Goal: Task Accomplishment & Management: Complete application form

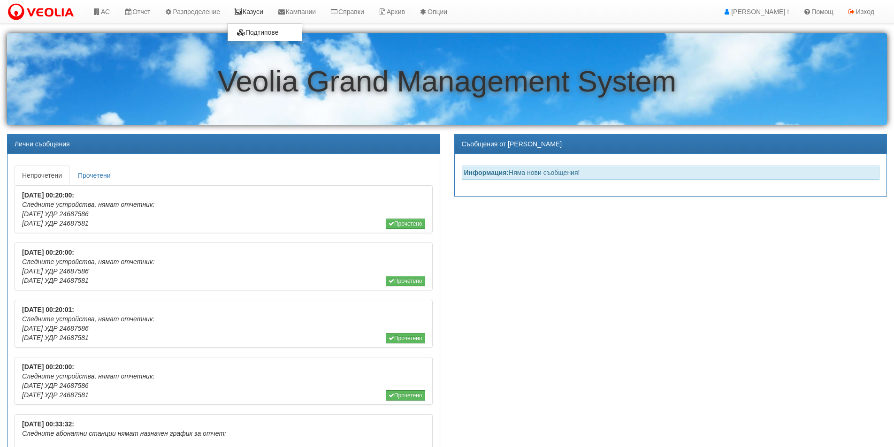
click at [258, 14] on link "Казуси" at bounding box center [248, 11] width 43 height 23
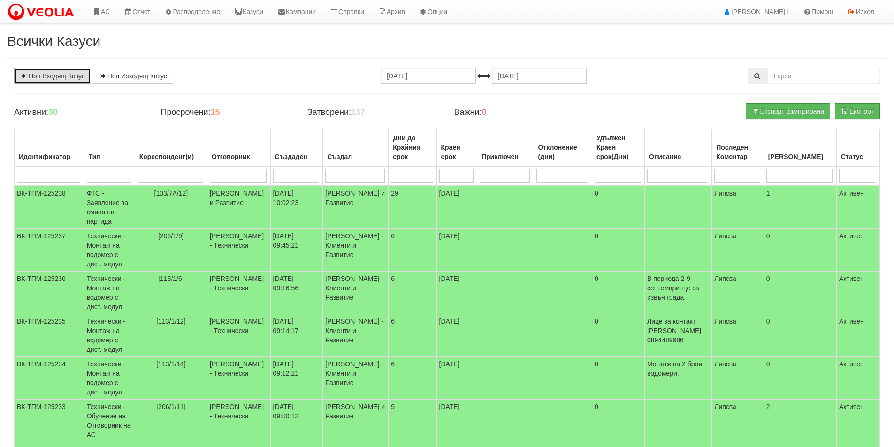
click at [49, 75] on link "Нов Входящ Казус" at bounding box center [52, 76] width 77 height 16
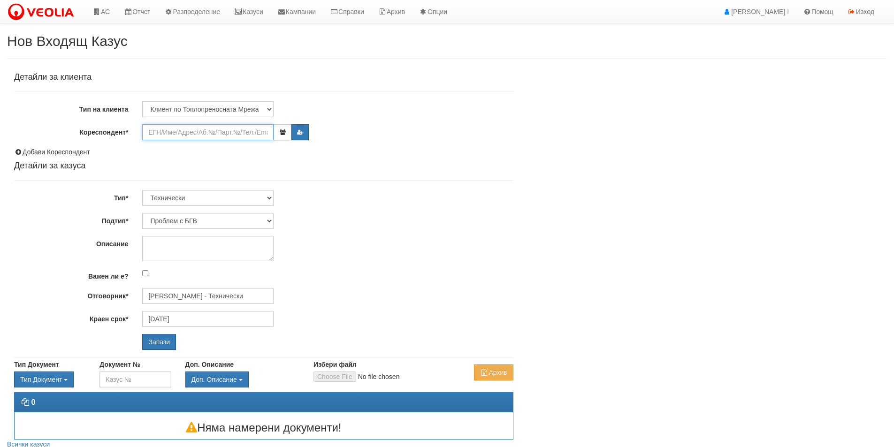
click at [181, 131] on input "Кореспондент*" at bounding box center [207, 132] width 131 height 16
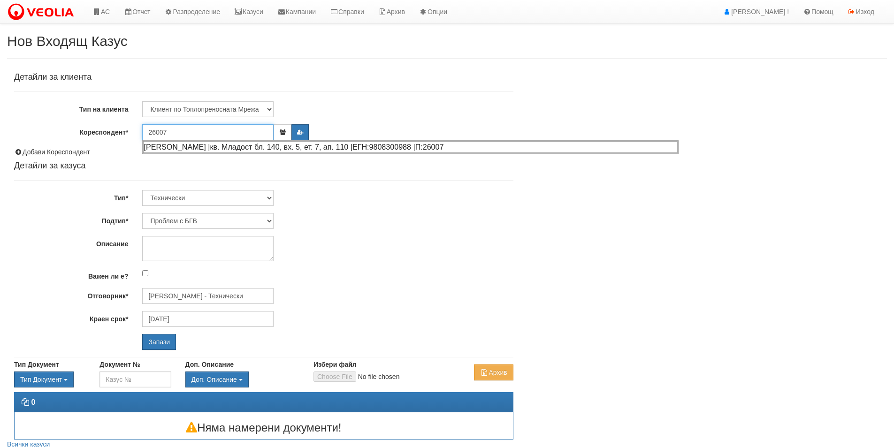
click at [167, 146] on div "ВАЛЕНТИН МИРОСЛАВОВ КАТЕЛИЕВ |кв. Младост бл. 140, вх. 5, ет. 7, ап. 110 |ЕГН:9…" at bounding box center [410, 147] width 534 height 12
type input "Въжарова"
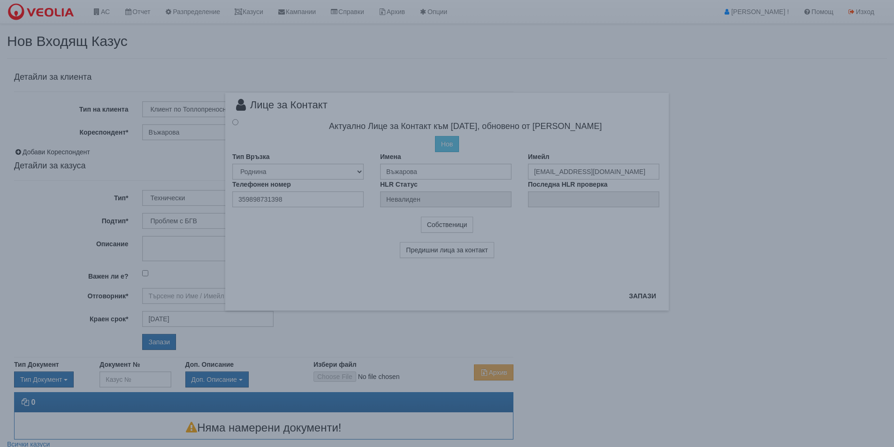
type input "[PERSON_NAME] - Технически"
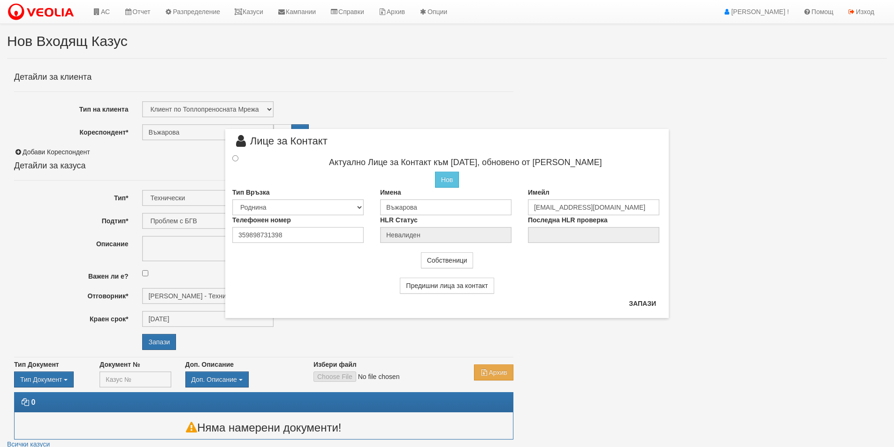
click at [237, 161] on div at bounding box center [243, 158] width 37 height 10
click at [235, 159] on input "radio" at bounding box center [235, 158] width 6 height 6
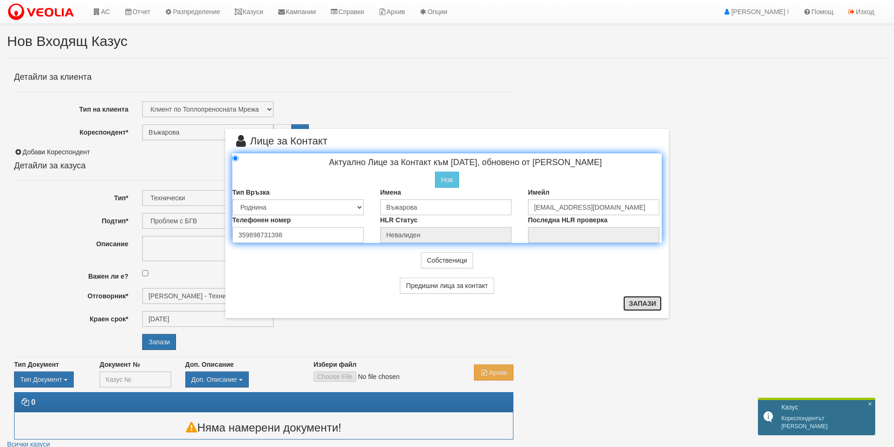
click at [639, 303] on button "Запази" at bounding box center [642, 303] width 38 height 15
radio input "true"
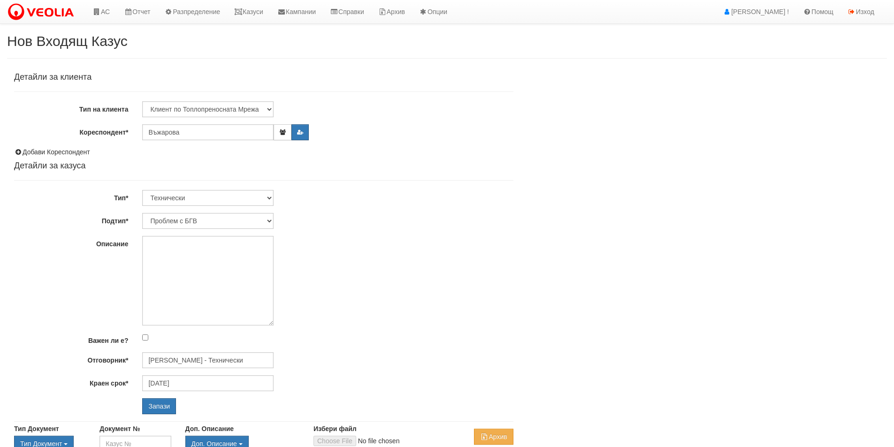
drag, startPoint x: 269, startPoint y: 259, endPoint x: 287, endPoint y: 323, distance: 66.7
click at [287, 323] on div at bounding box center [327, 281] width 385 height 90
click at [162, 246] on textarea "Описание" at bounding box center [207, 281] width 131 height 90
type textarea "К"
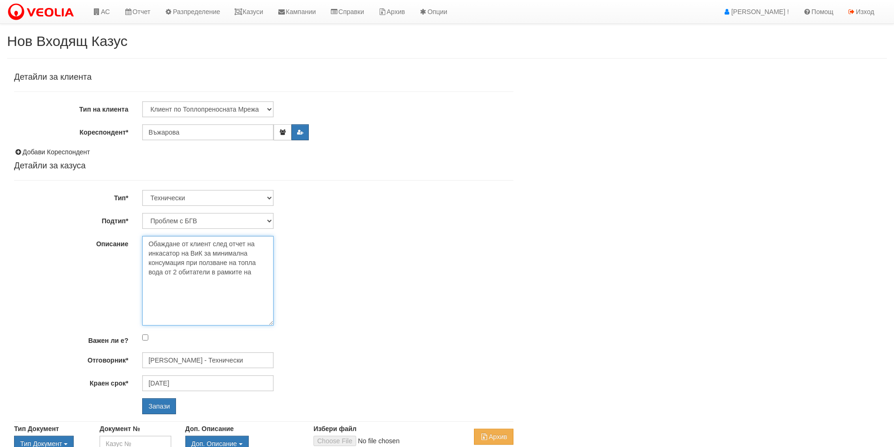
click at [185, 264] on textarea "Обаждане от клиент след отчет на инкасатор на ВиК за минимална консумация при п…" at bounding box center [207, 281] width 131 height 90
click at [165, 284] on textarea "Обаждане от клиент след отчет на инкасатор на ВиК за минимална консумация от 4 …" at bounding box center [207, 281] width 131 height 90
click at [247, 291] on textarea "Обаждане от клиент след отчет на инкасатор на ВиК за минимална консумация от 4 …" at bounding box center [207, 281] width 131 height 90
drag, startPoint x: 245, startPoint y: 291, endPoint x: 251, endPoint y: 301, distance: 11.2
click at [251, 301] on textarea "Обаждане от клиент след отчет на инкасатор на ВиК за минимална консумация от 4 …" at bounding box center [207, 281] width 131 height 90
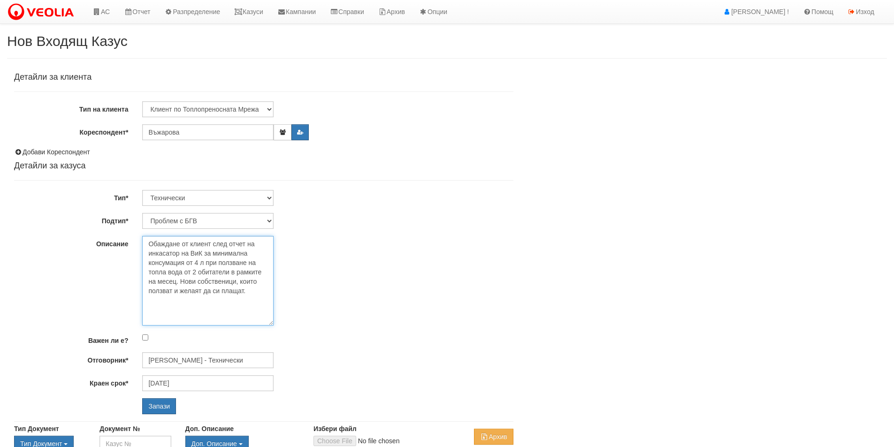
click at [181, 285] on textarea "Обаждане от клиент след отчет на инкасатор на ВиК за минимална консумация от 4 …" at bounding box center [207, 281] width 131 height 90
type textarea "Обаждане от клиент след отчет на инкасатор на ВиК за минимална консумация от 4 …"
click at [159, 404] on input "Запази" at bounding box center [159, 406] width 34 height 16
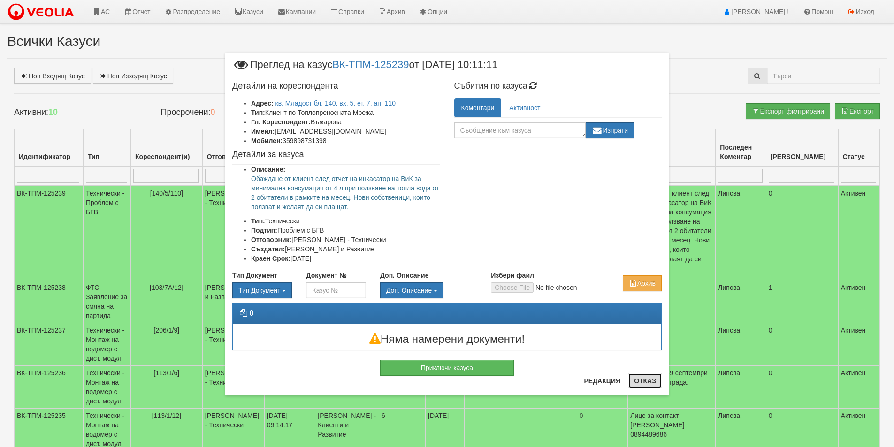
click at [646, 380] on button "Отказ" at bounding box center [644, 380] width 33 height 15
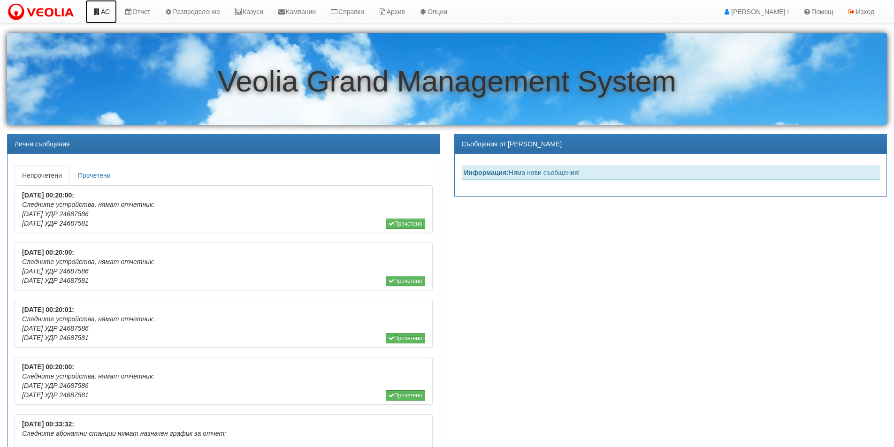
click at [106, 10] on link "АС" at bounding box center [100, 11] width 31 height 23
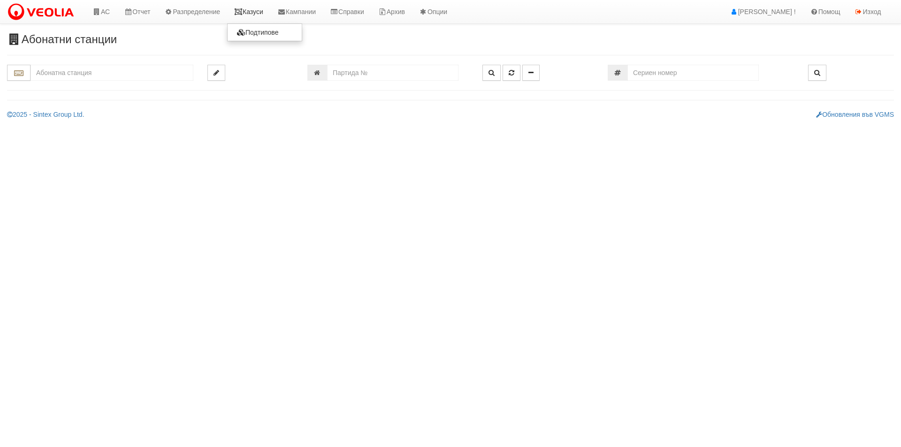
click at [254, 14] on link "Казуси" at bounding box center [248, 11] width 43 height 23
